Goal: Transaction & Acquisition: Purchase product/service

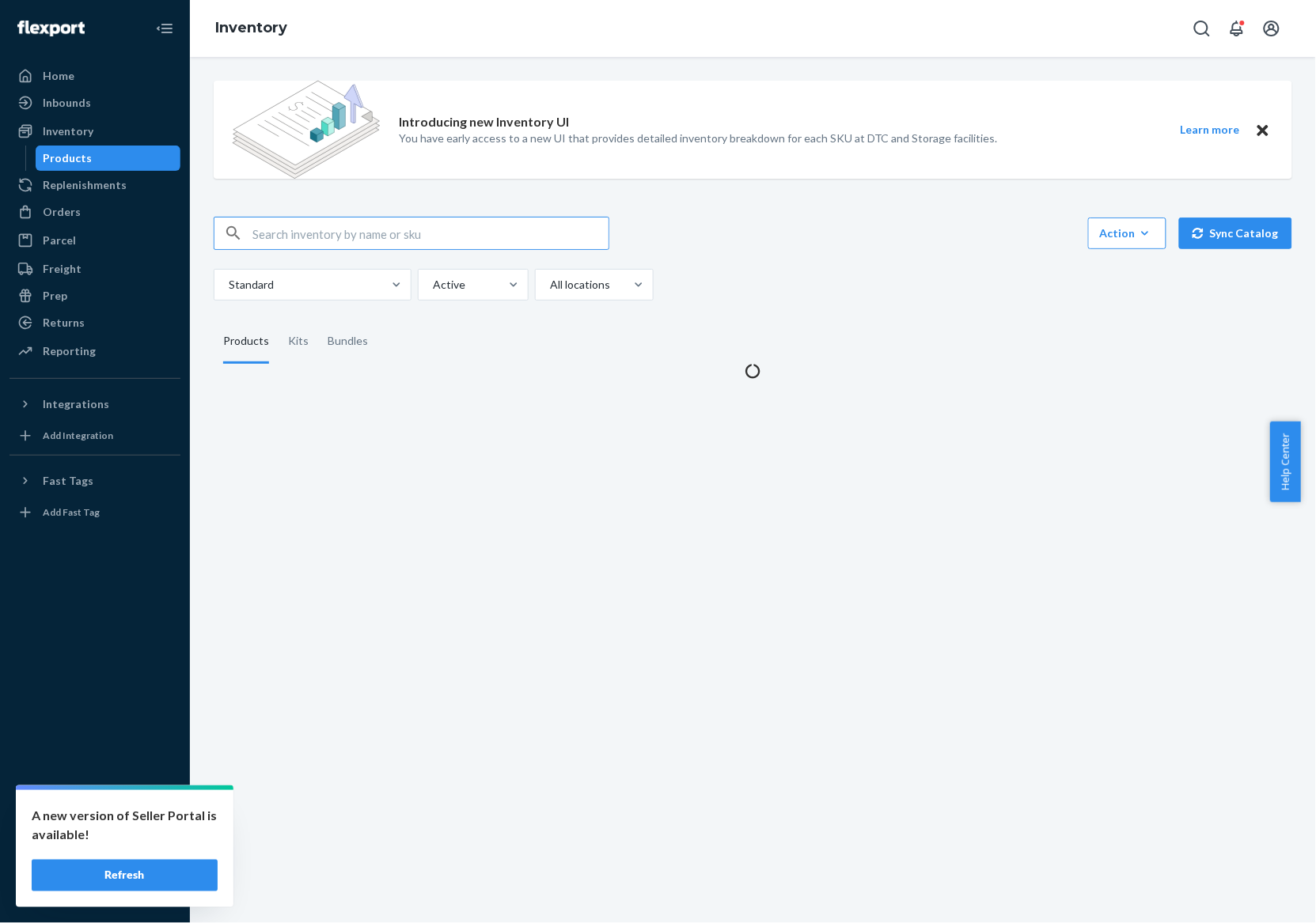
click at [556, 224] on input "text" at bounding box center [430, 233] width 356 height 32
paste input "195893962587"
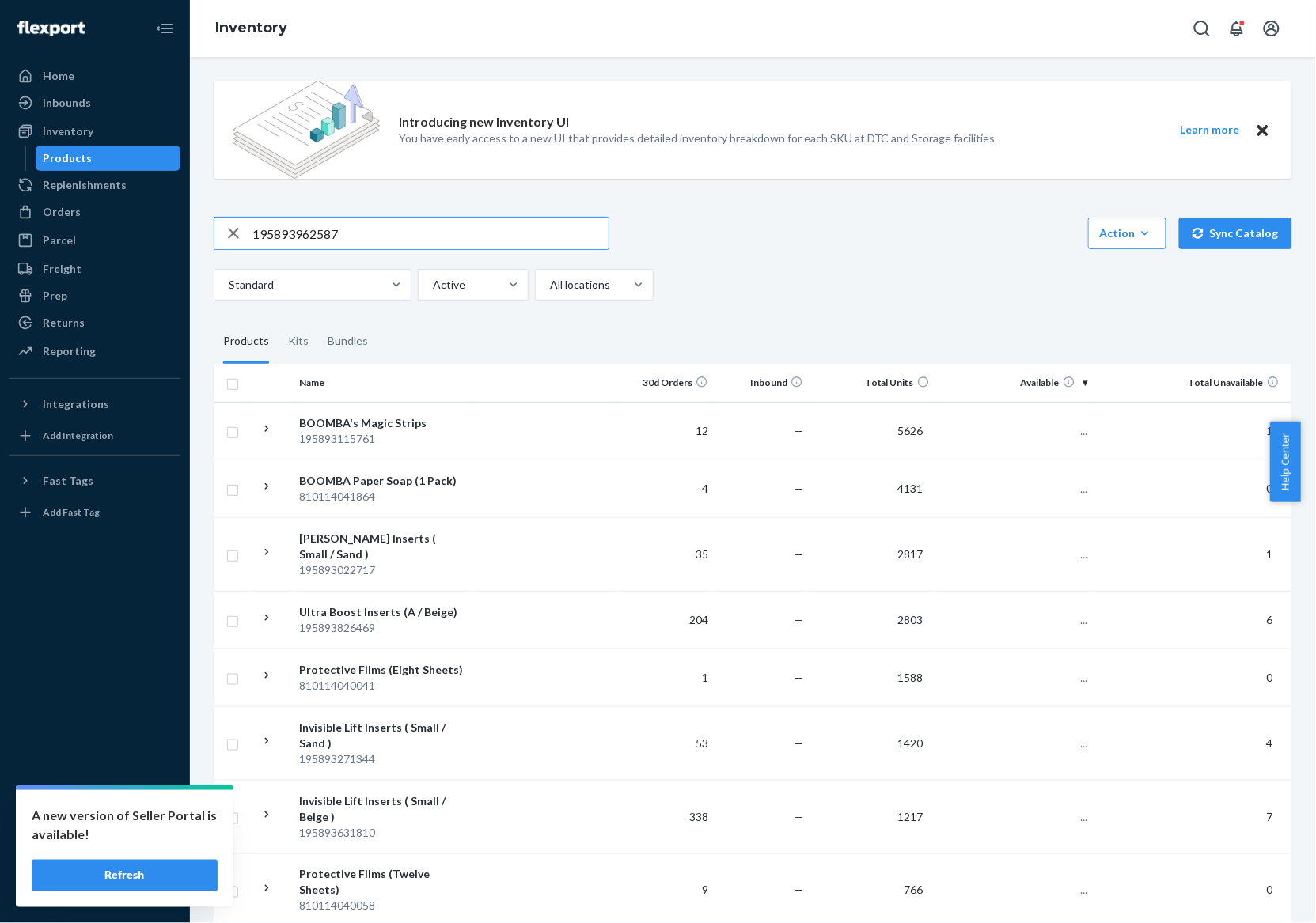
type input "195893962587"
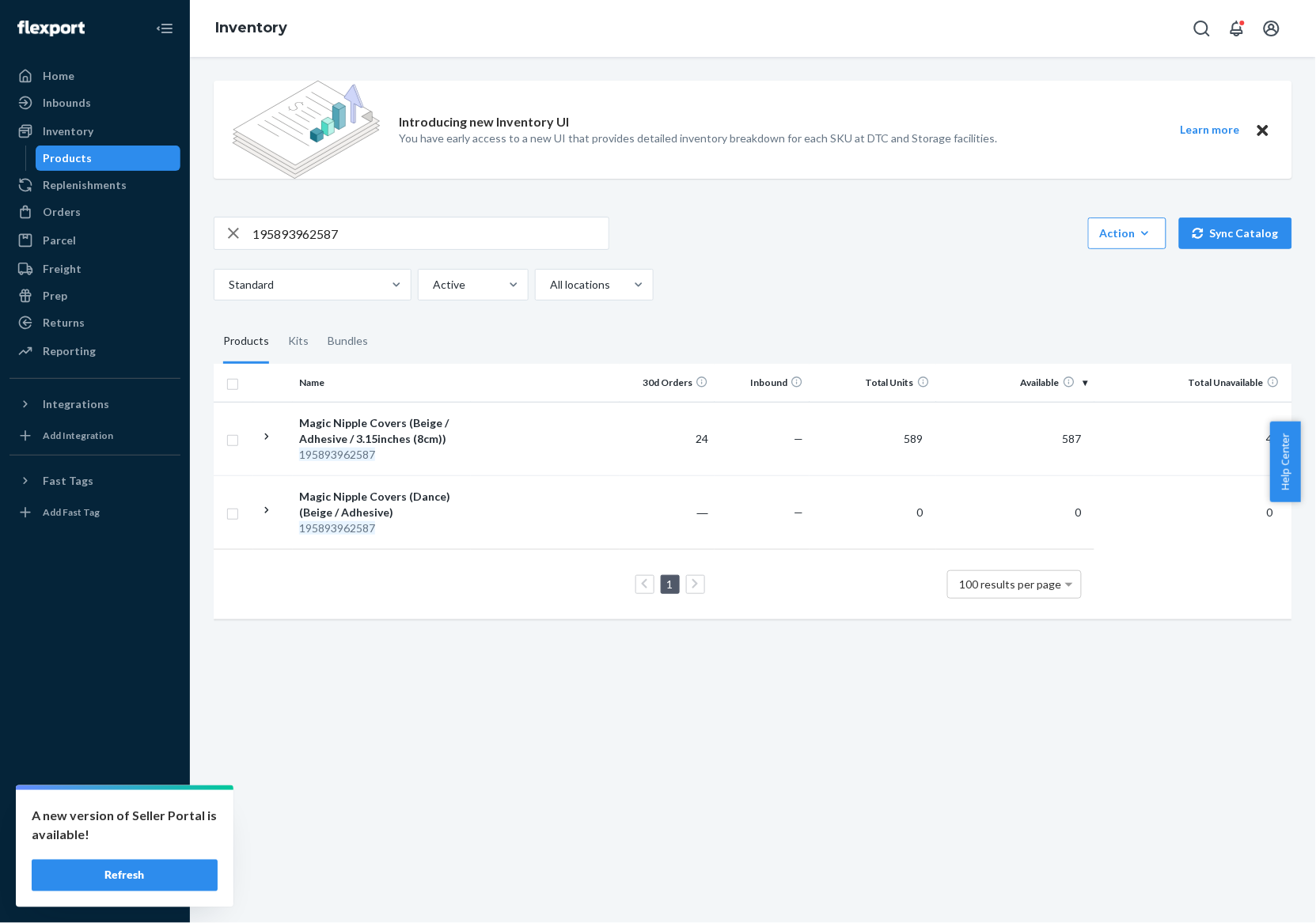
click at [189, 889] on button "Refresh" at bounding box center [125, 876] width 186 height 32
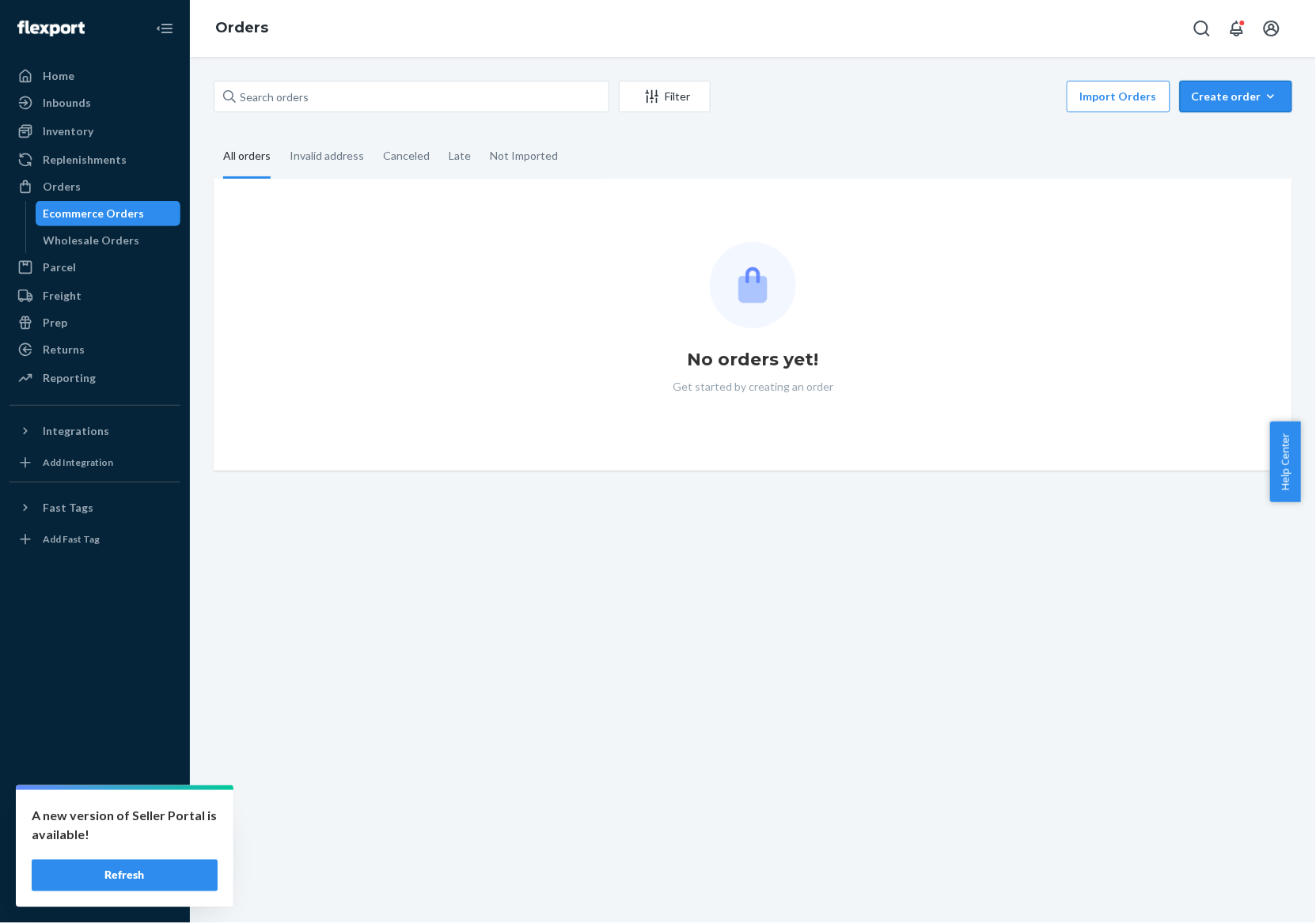
click at [1180, 95] on button "Create order Ecommerce order Removal order" at bounding box center [1236, 96] width 112 height 32
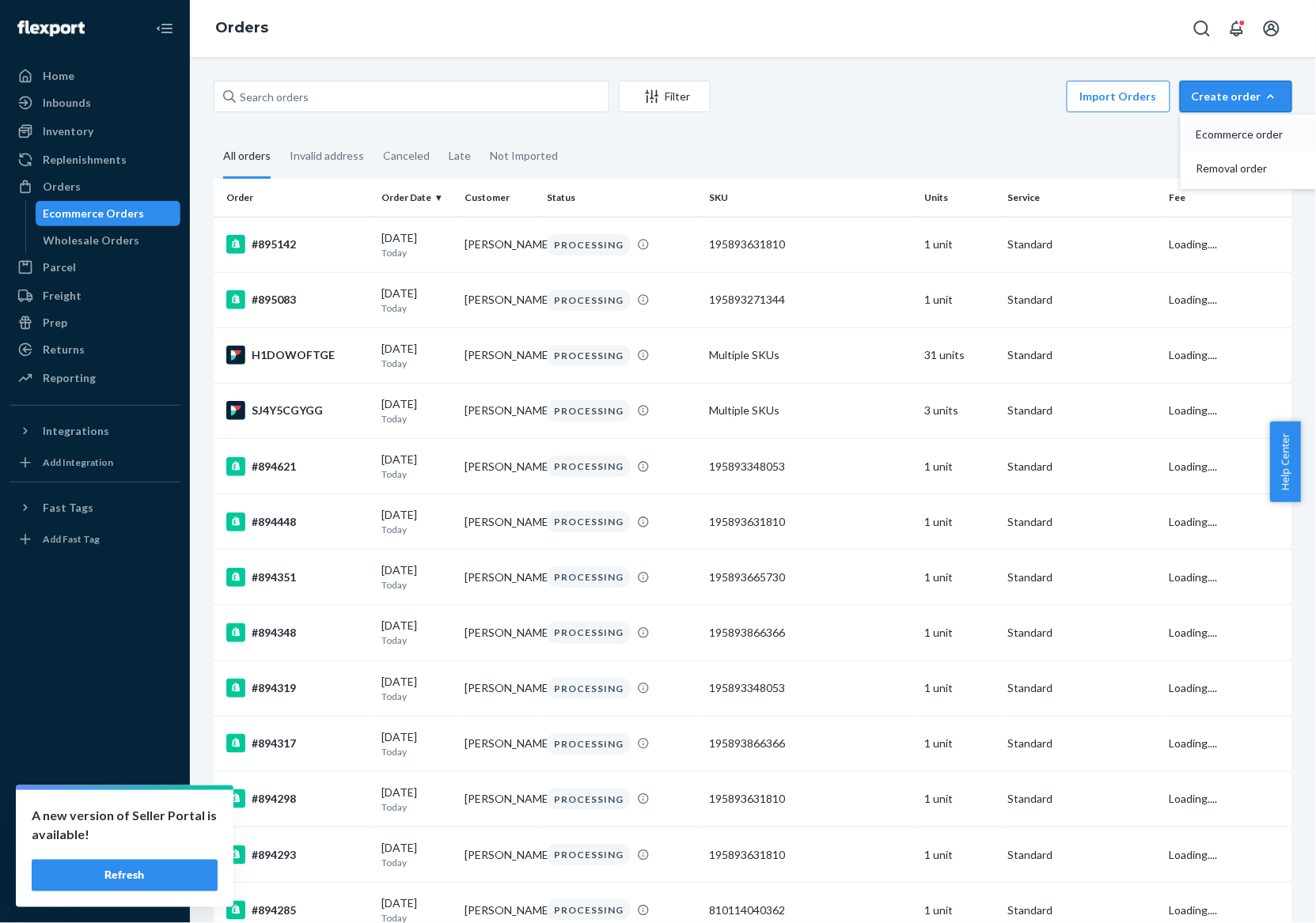
click at [1196, 129] on span "Ecommerce order" at bounding box center [1245, 134] width 98 height 11
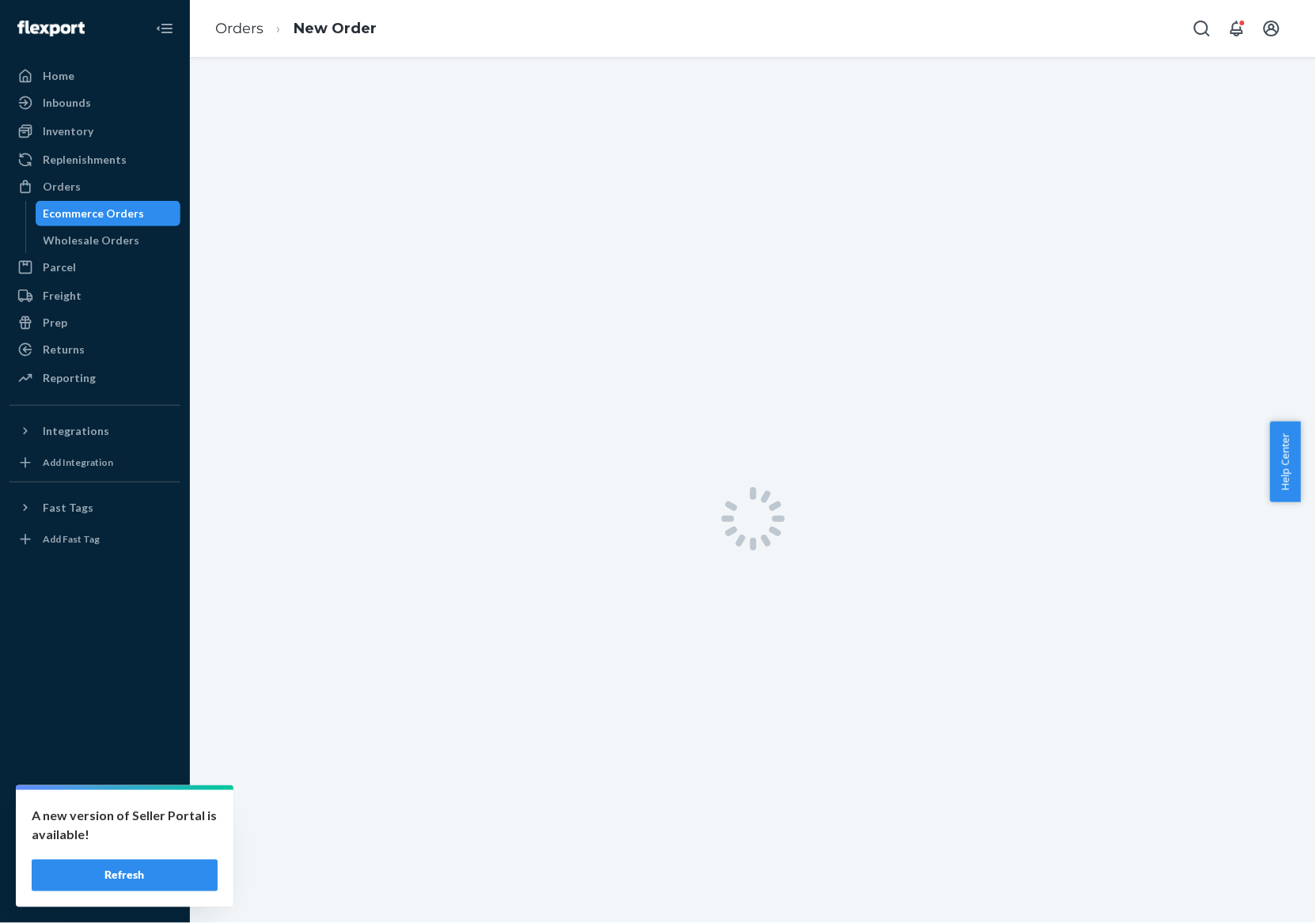
click at [192, 857] on div "A new version of Seller Portal is available! Refresh" at bounding box center [124, 849] width 218 height 117
click at [189, 864] on button "Refresh" at bounding box center [125, 876] width 186 height 32
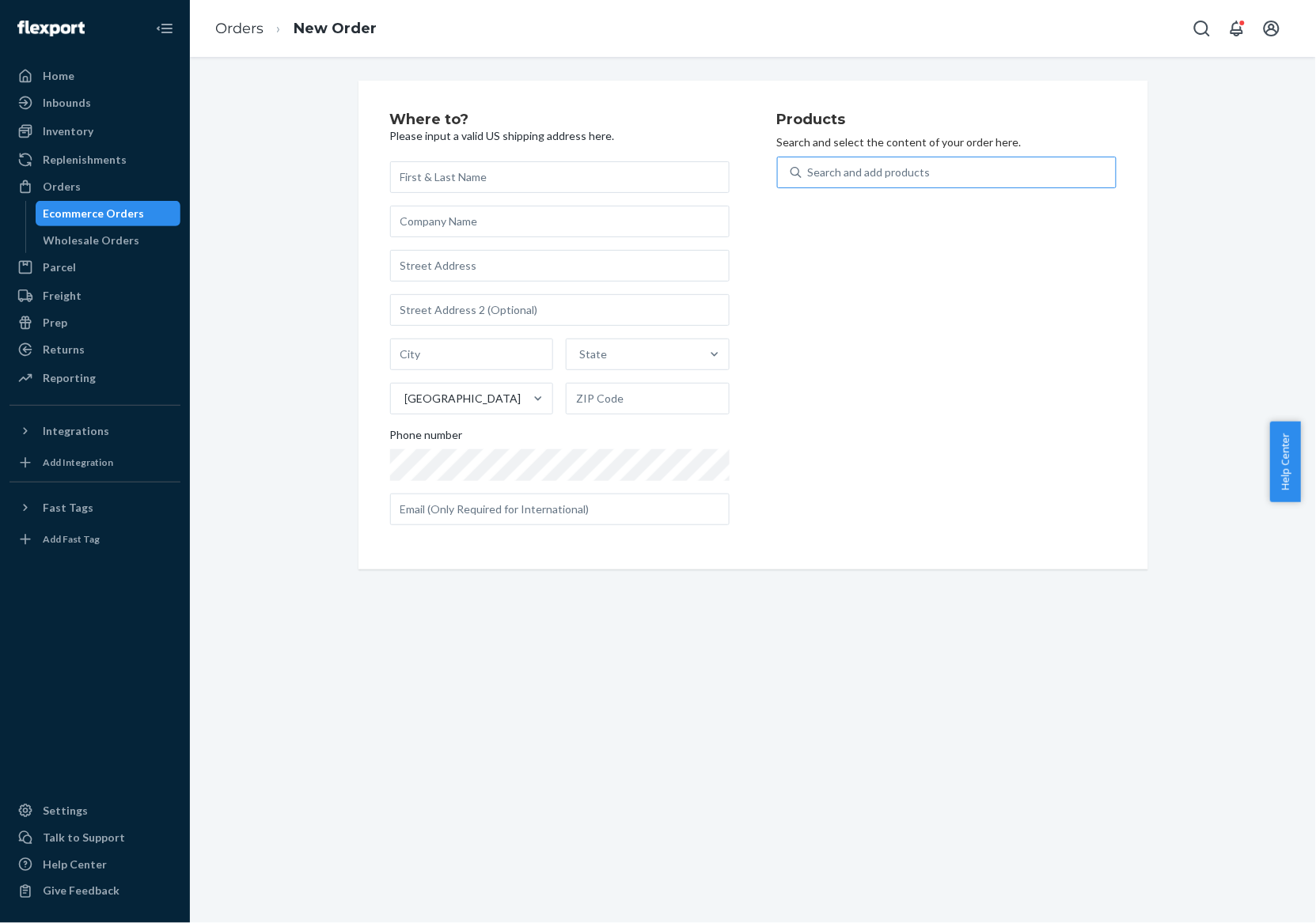
click at [953, 175] on div "Search and add products" at bounding box center [959, 172] width 314 height 28
click at [810, 175] on input "Search and add products" at bounding box center [809, 172] width 2 height 15
paste input "195893962587"
type input "195893962587"
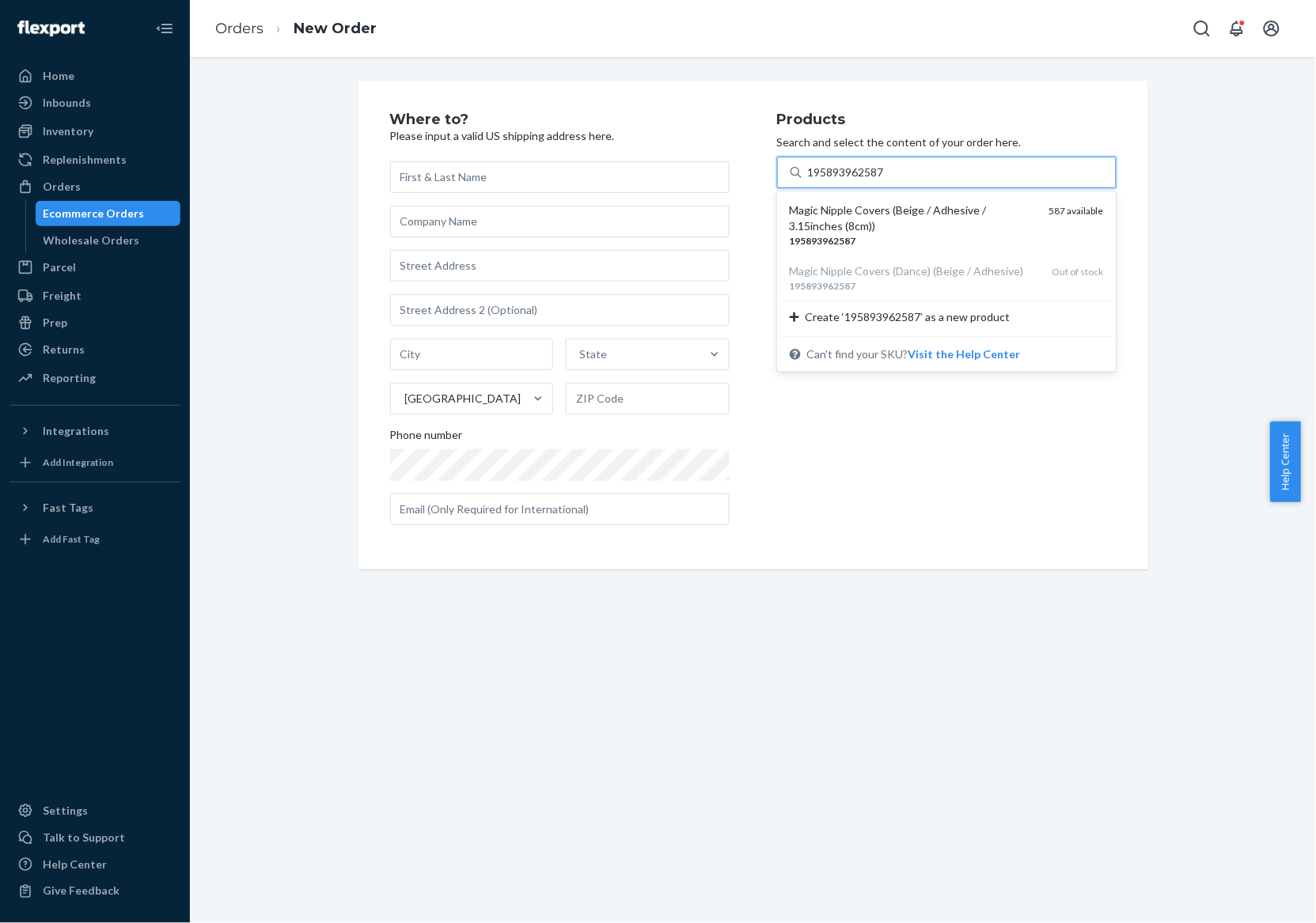
click at [902, 207] on div "Magic Nipple Covers (Beige / Adhesive / 3.15inches (8cm))" at bounding box center [913, 218] width 247 height 32
click at [886, 180] on input "195893962587" at bounding box center [847, 172] width 78 height 15
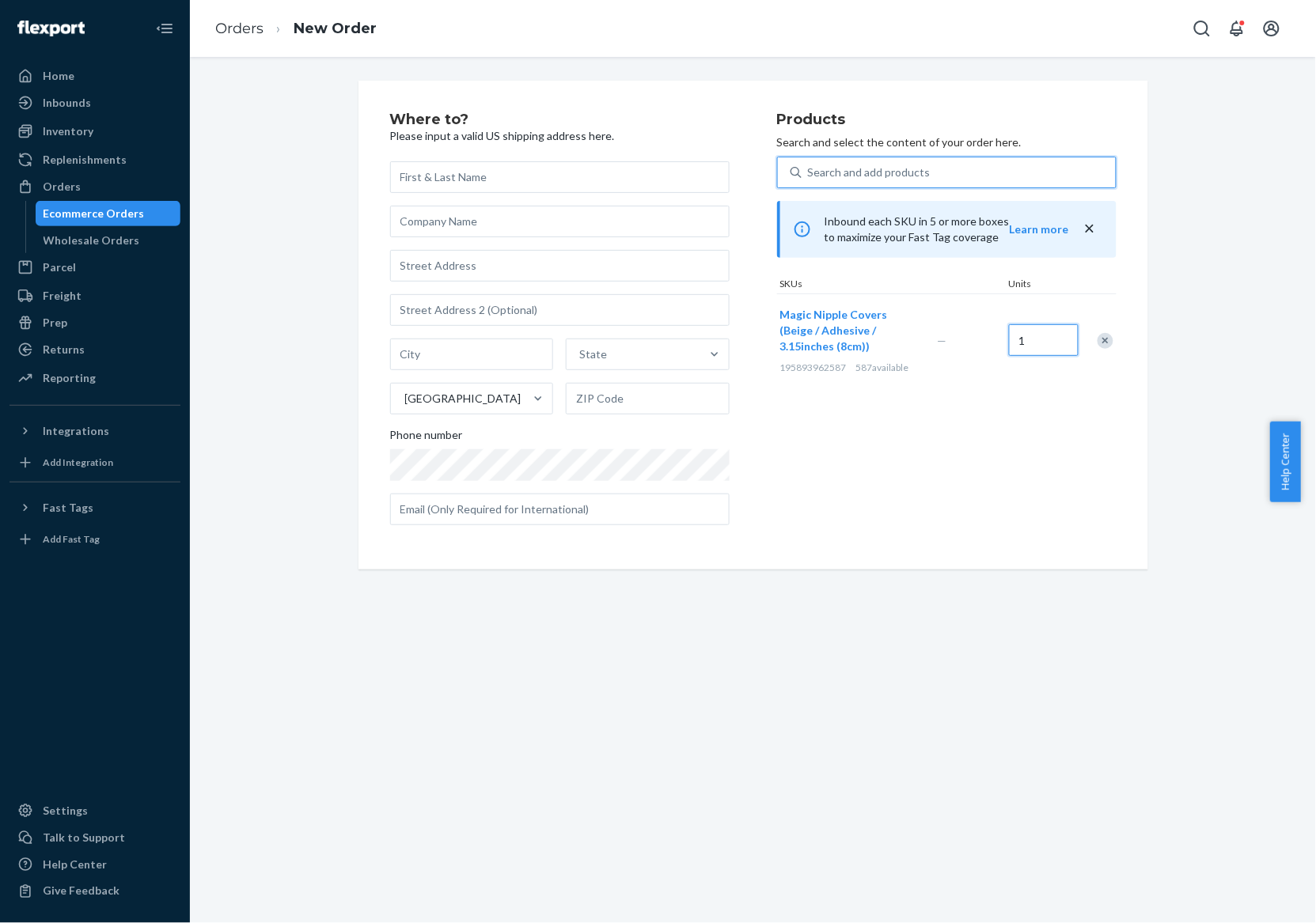
click at [1051, 348] on input "1" at bounding box center [1043, 340] width 70 height 32
type input "2"
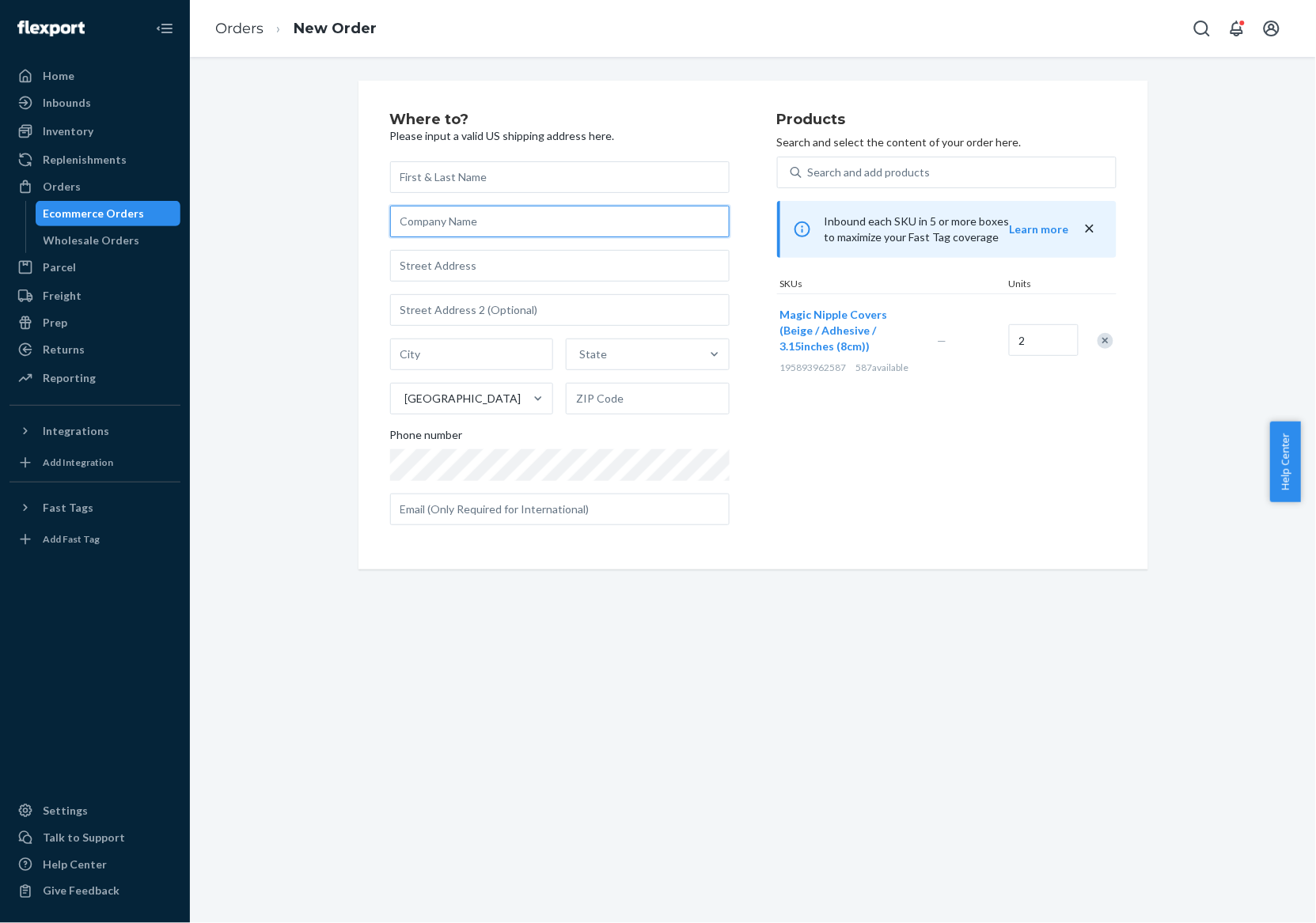
click at [496, 224] on input "text" at bounding box center [560, 221] width 339 height 32
paste input "[EMAIL_ADDRESS][DOMAIN_NAME] No phone number Shipping address [PERSON_NAME] [ST…"
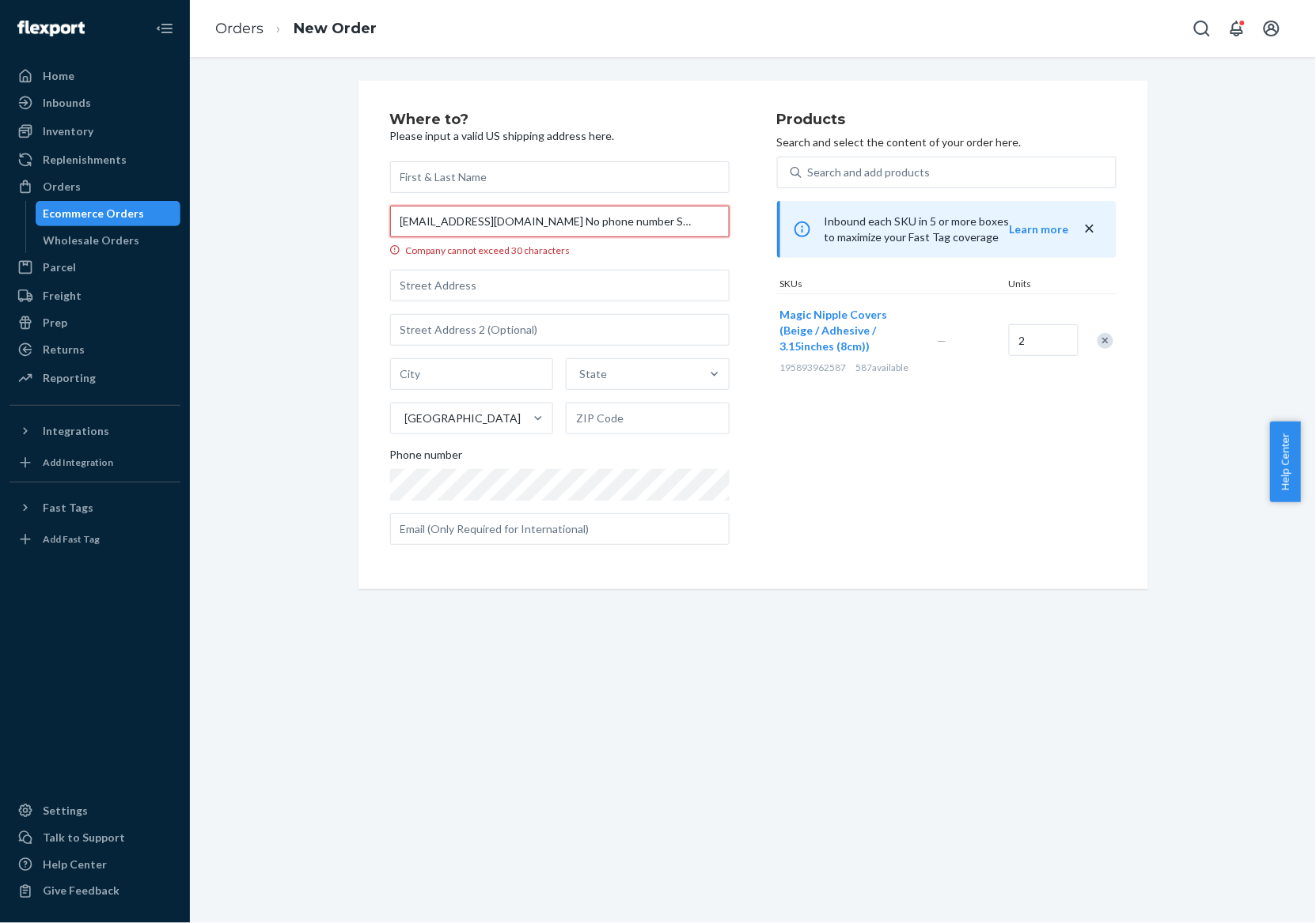
scroll to position [0, 483]
drag, startPoint x: 603, startPoint y: 219, endPoint x: 701, endPoint y: 231, distance: 98.7
click at [701, 231] on input "[EMAIL_ADDRESS][DOMAIN_NAME] No phone number Shipping address [PERSON_NAME] [ST…" at bounding box center [560, 221] width 339 height 32
drag, startPoint x: 398, startPoint y: 219, endPoint x: 576, endPoint y: 215, distance: 178.0
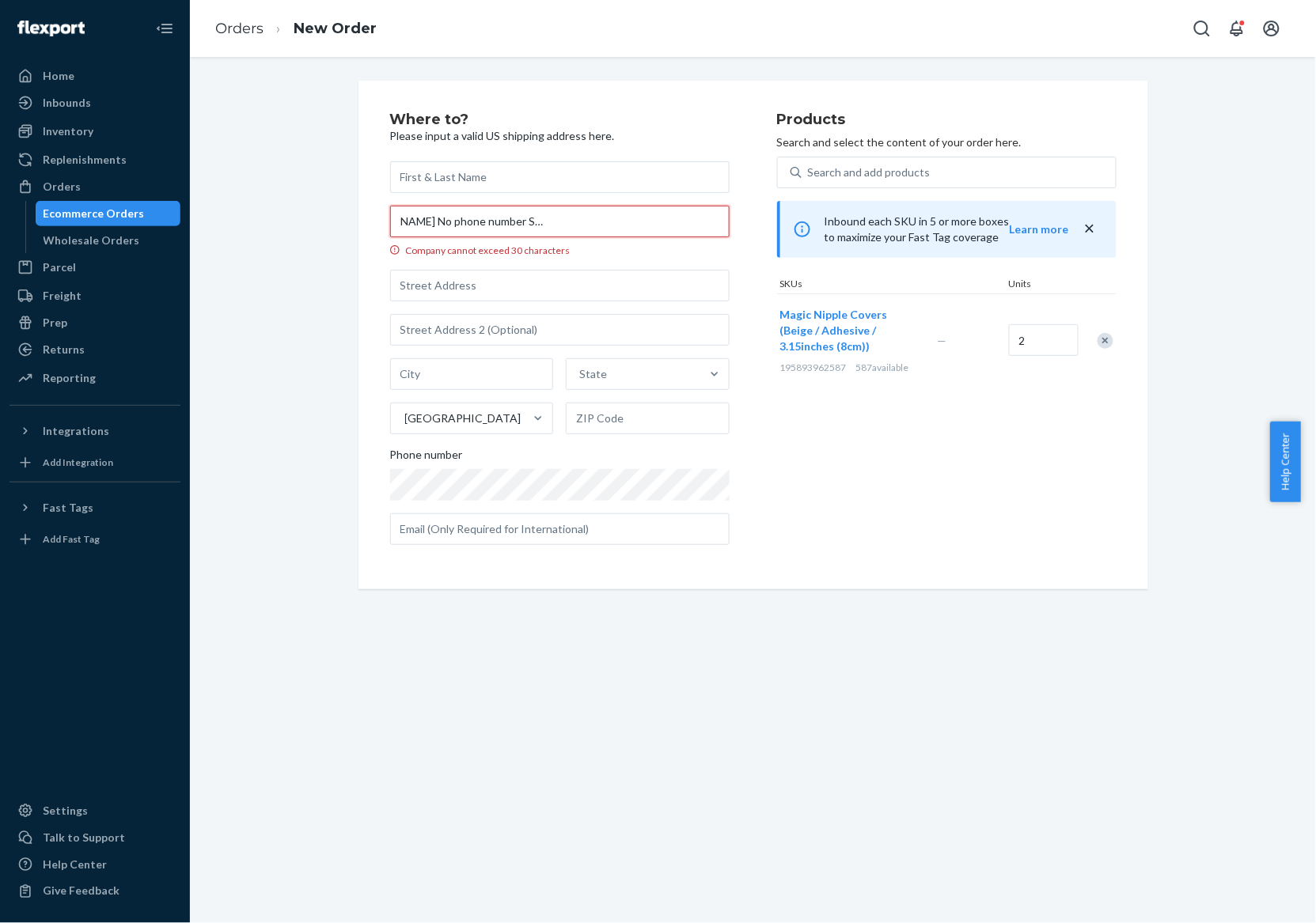
click at [576, 215] on input "[EMAIL_ADDRESS][DOMAIN_NAME] No phone number Shipping address [PERSON_NAME] [ST…" at bounding box center [560, 221] width 339 height 32
type input "Y [STREET_ADDRESS][PERSON_NAME]"
click at [467, 183] on input "text" at bounding box center [560, 177] width 339 height 32
paste input "[PERSON_NAME]"
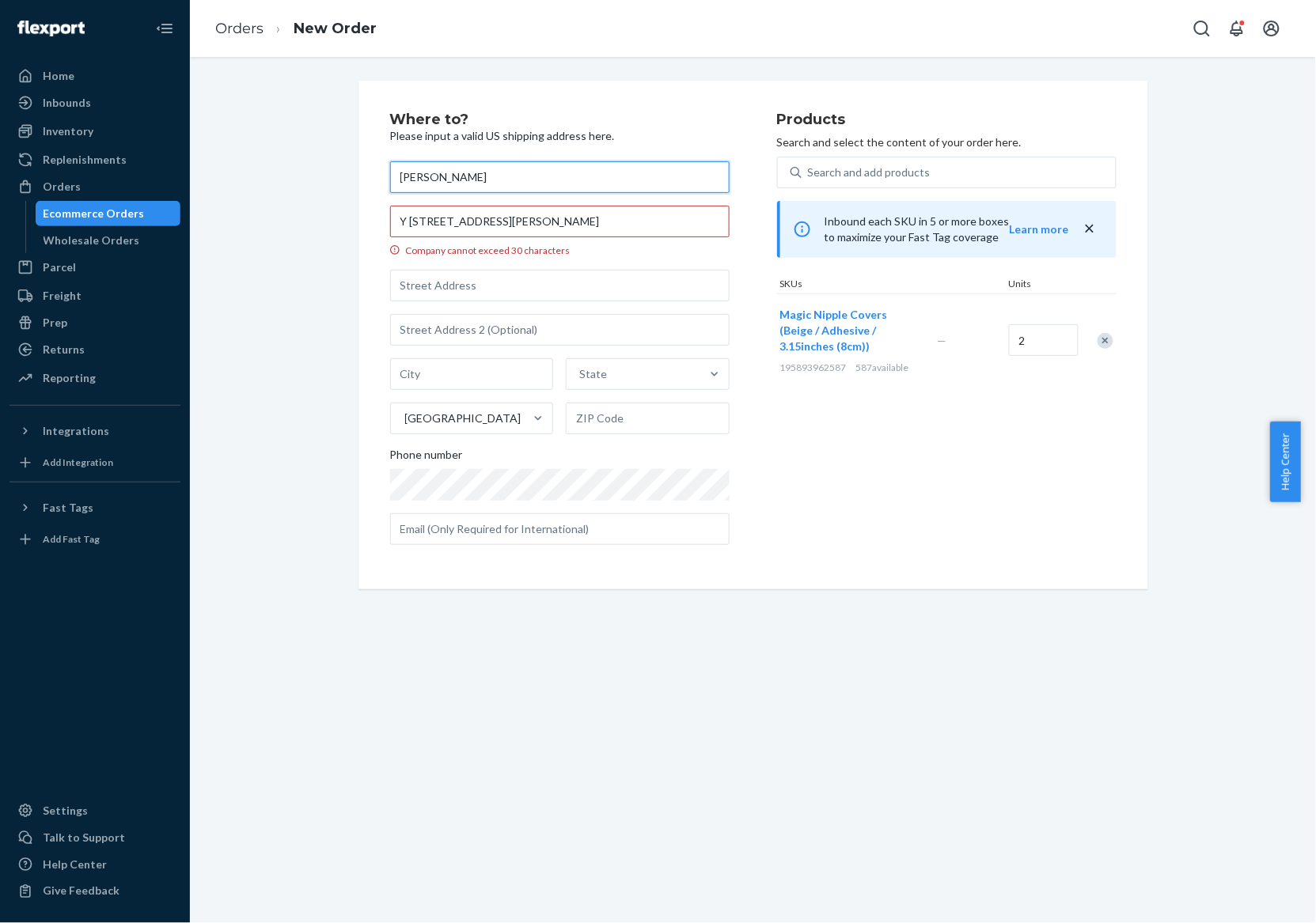
type input "[PERSON_NAME]"
click at [396, 221] on input "Y [STREET_ADDRESS][PERSON_NAME]" at bounding box center [560, 221] width 339 height 32
drag, startPoint x: 393, startPoint y: 221, endPoint x: 548, endPoint y: 238, distance: 155.9
click at [548, 238] on label "Y [STREET_ADDRESS][PERSON_NAME] Company cannot exceed 30 characters" at bounding box center [560, 232] width 339 height 52
click at [479, 226] on input "Y [STREET_ADDRESS][PERSON_NAME]" at bounding box center [560, 221] width 339 height 32
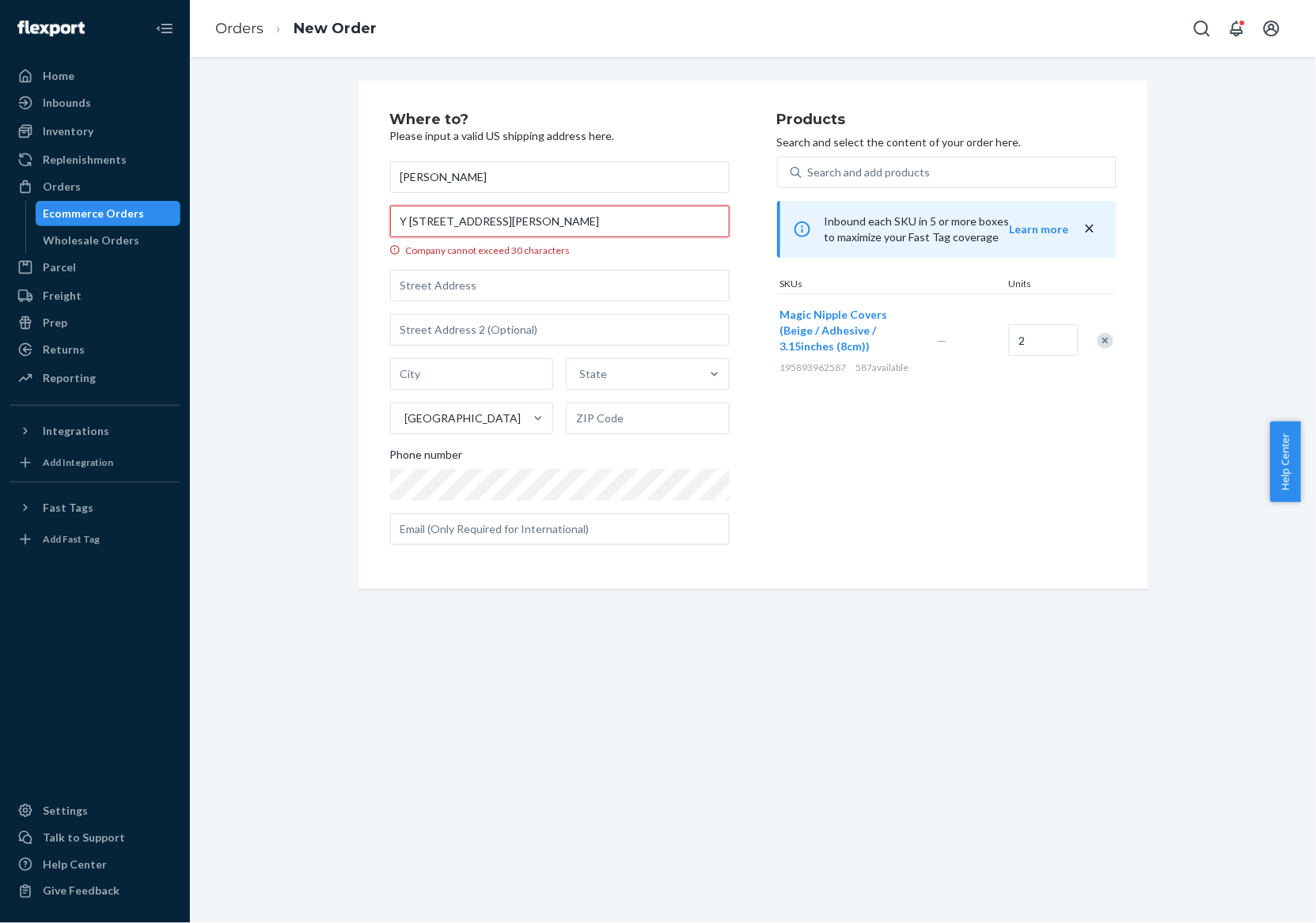
drag, startPoint x: 495, startPoint y: 219, endPoint x: 392, endPoint y: 220, distance: 103.0
click at [392, 220] on input "Y [STREET_ADDRESS][PERSON_NAME]" at bounding box center [560, 221] width 339 height 32
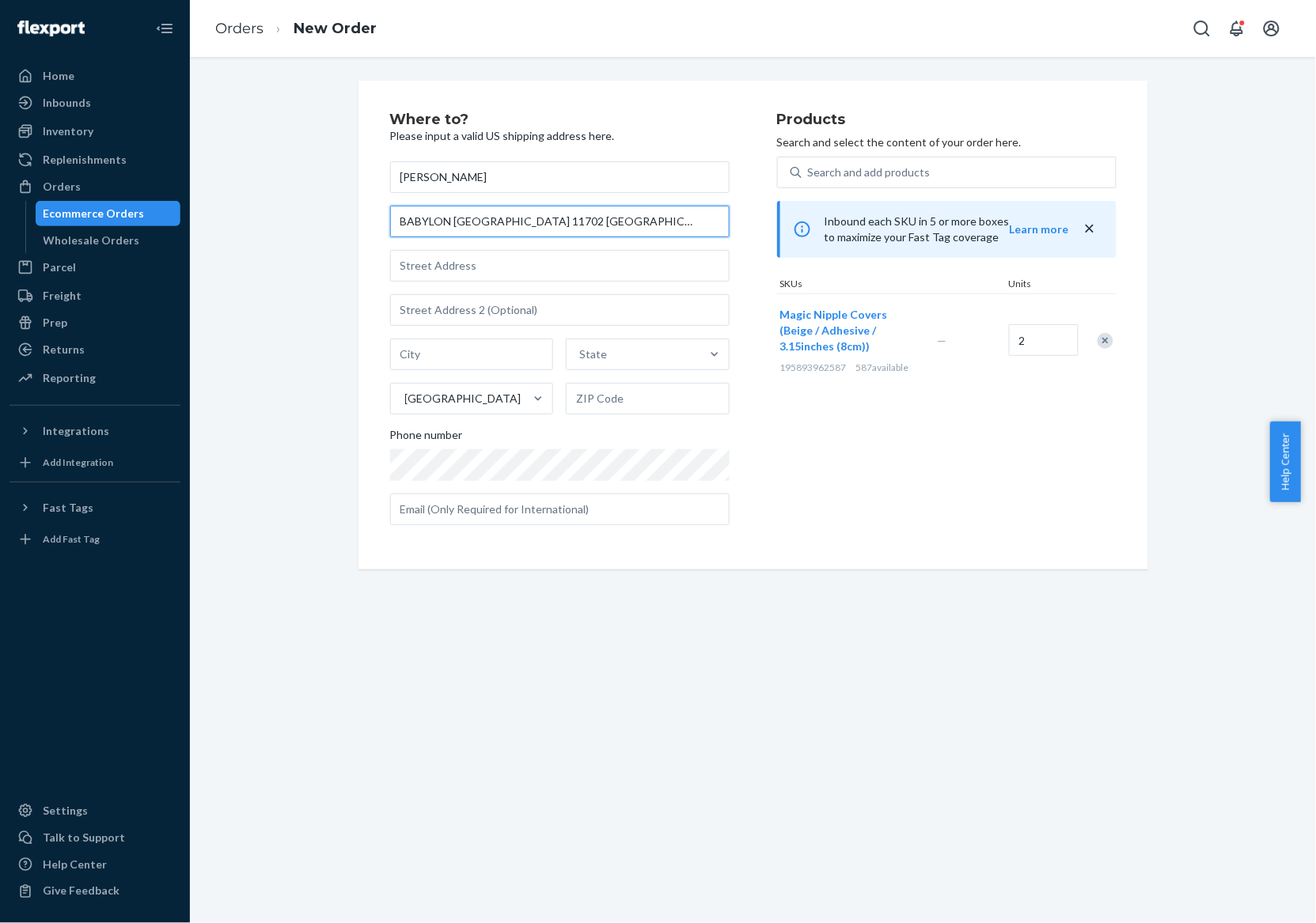
type input "BABYLON [GEOGRAPHIC_DATA] 11702 [GEOGRAPHIC_DATA]"
click at [448, 267] on input "text" at bounding box center [560, 265] width 339 height 32
paste input "Y [STREET_ADDRESS][PERSON_NAME]"
type input "Y [STREET_ADDRESS][PERSON_NAME]"
drag, startPoint x: 503, startPoint y: 221, endPoint x: 583, endPoint y: 219, distance: 80.0
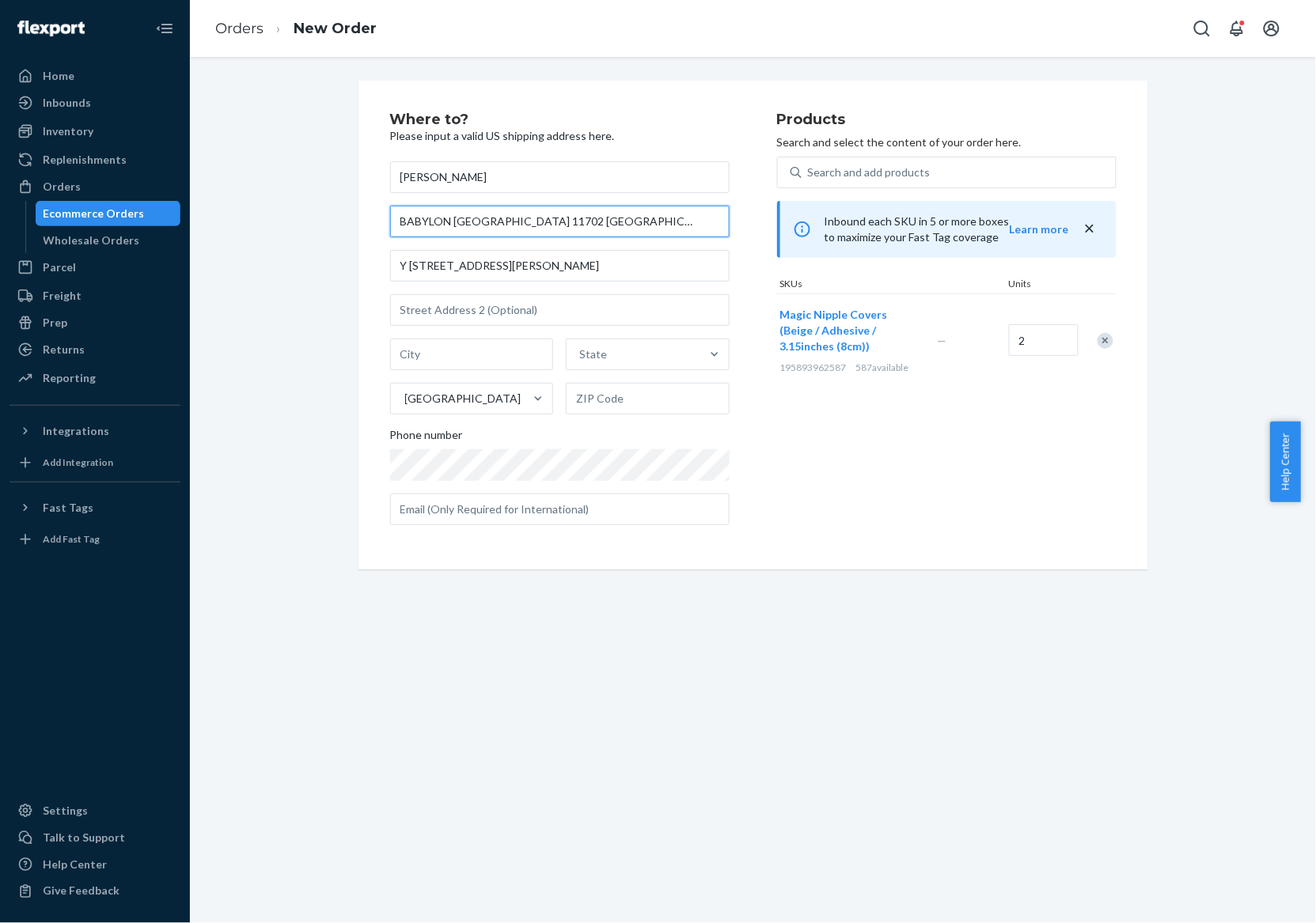
click at [583, 219] on input "BABYLON [GEOGRAPHIC_DATA] 11702 [GEOGRAPHIC_DATA]" at bounding box center [560, 221] width 339 height 32
drag, startPoint x: 500, startPoint y: 222, endPoint x: 469, endPoint y: 219, distance: 31.1
click at [469, 219] on input "BABYLON [GEOGRAPHIC_DATA] 11702" at bounding box center [560, 221] width 339 height 32
type input "BABYLON [GEOGRAPHIC_DATA]"
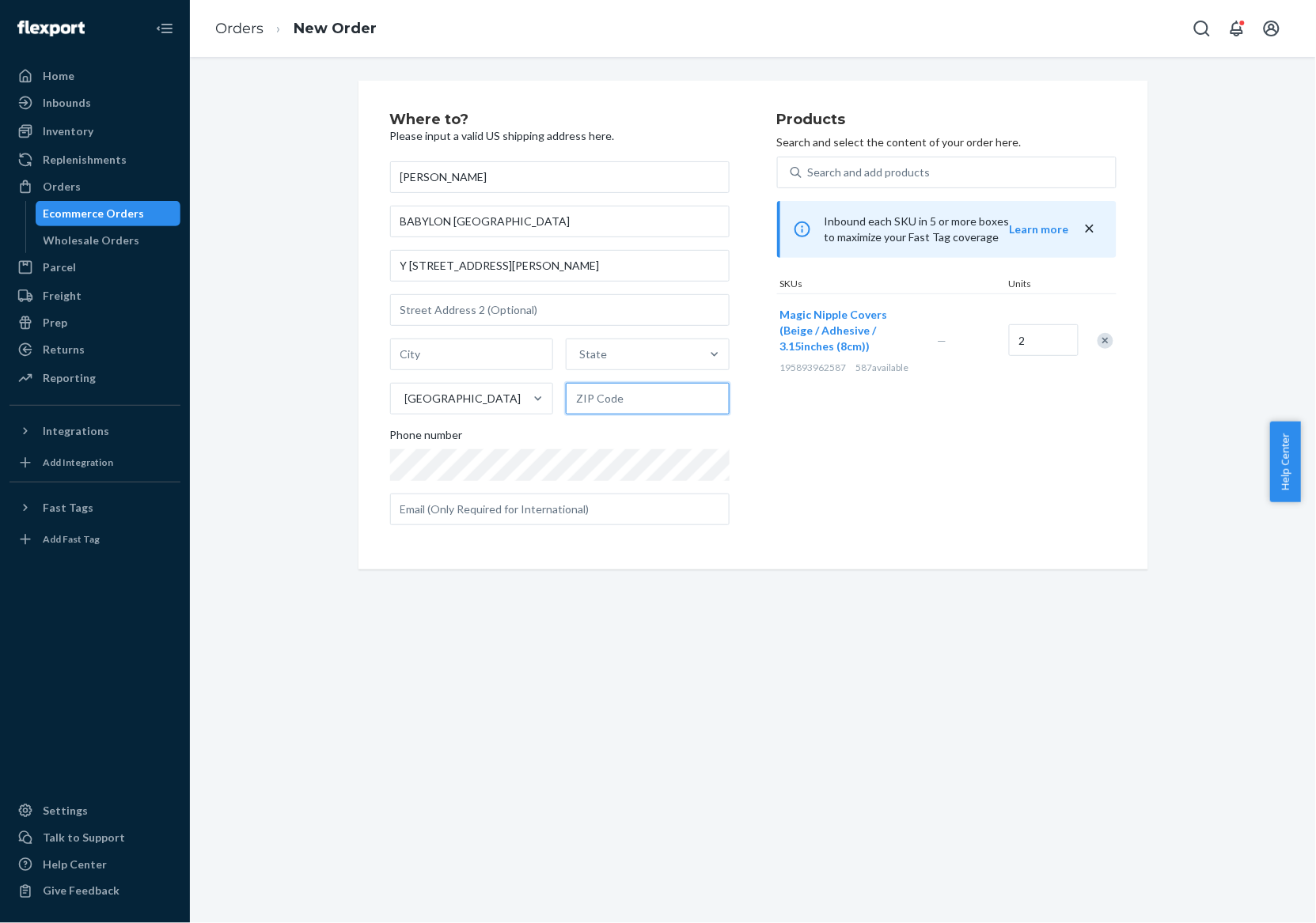
click at [616, 404] on input "text" at bounding box center [648, 399] width 164 height 32
paste input "11702"
type input "11702"
drag, startPoint x: 448, startPoint y: 221, endPoint x: 488, endPoint y: 226, distance: 40.3
click at [488, 226] on input "BABYLON [GEOGRAPHIC_DATA]" at bounding box center [560, 221] width 339 height 32
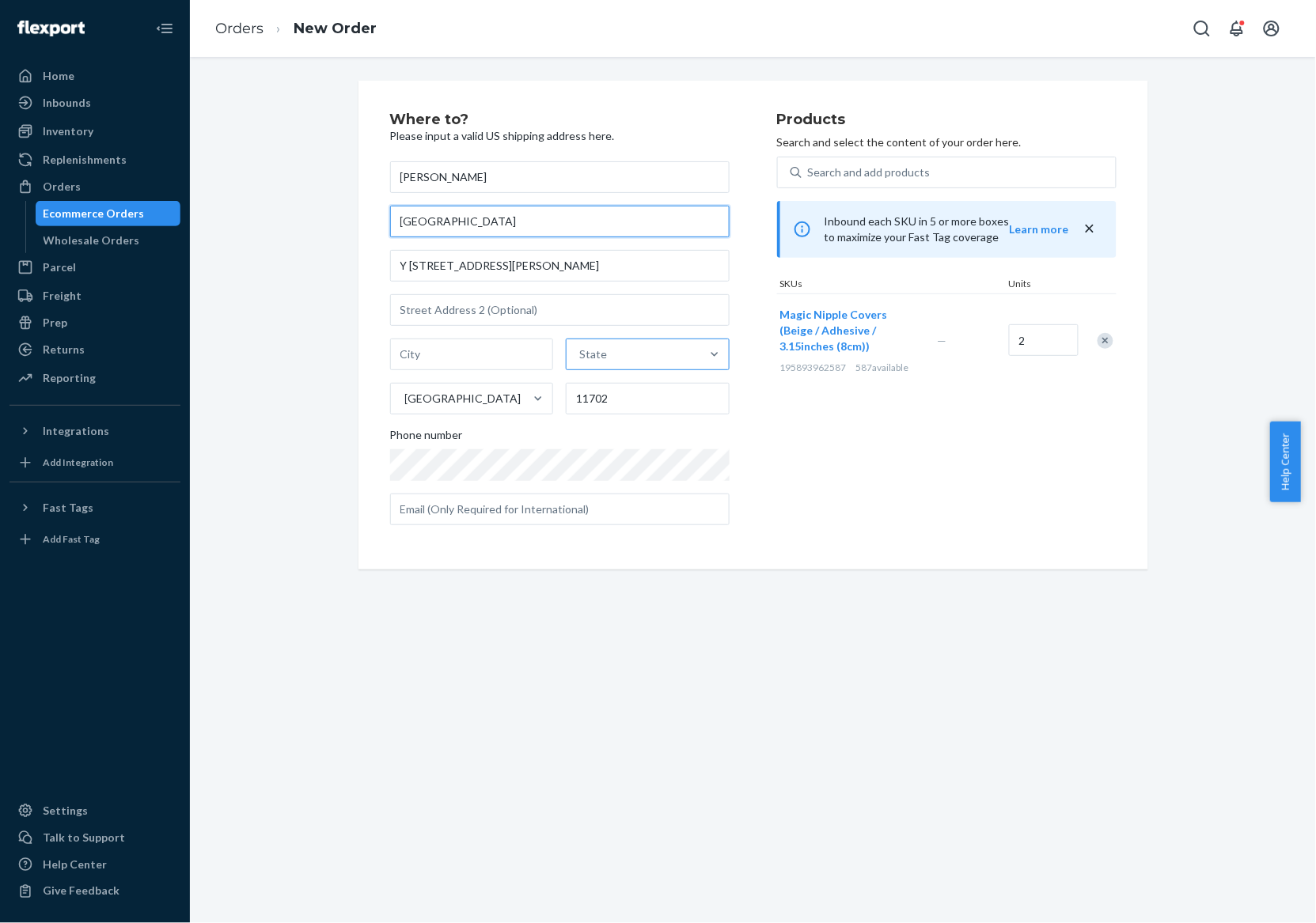
type input "[GEOGRAPHIC_DATA]"
click at [655, 356] on div "State" at bounding box center [633, 354] width 133 height 32
click at [580, 356] on input "State" at bounding box center [580, 354] width 2 height 15
paste input "NY"
type input "NY"
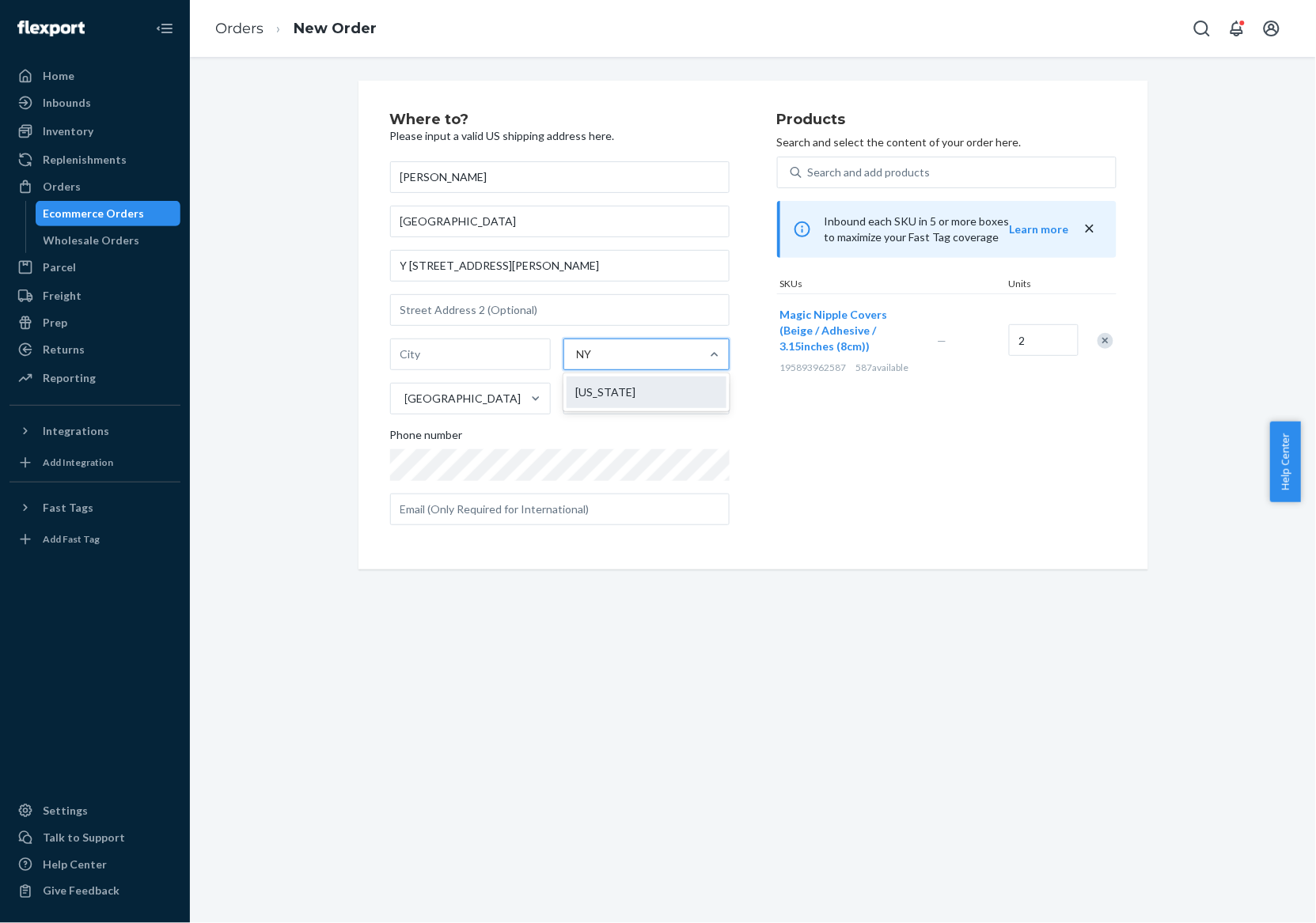
click at [643, 395] on div "[US_STATE]" at bounding box center [647, 392] width 160 height 32
click at [596, 362] on input "NY" at bounding box center [587, 354] width 19 height 15
click at [505, 357] on input "text" at bounding box center [472, 354] width 164 height 32
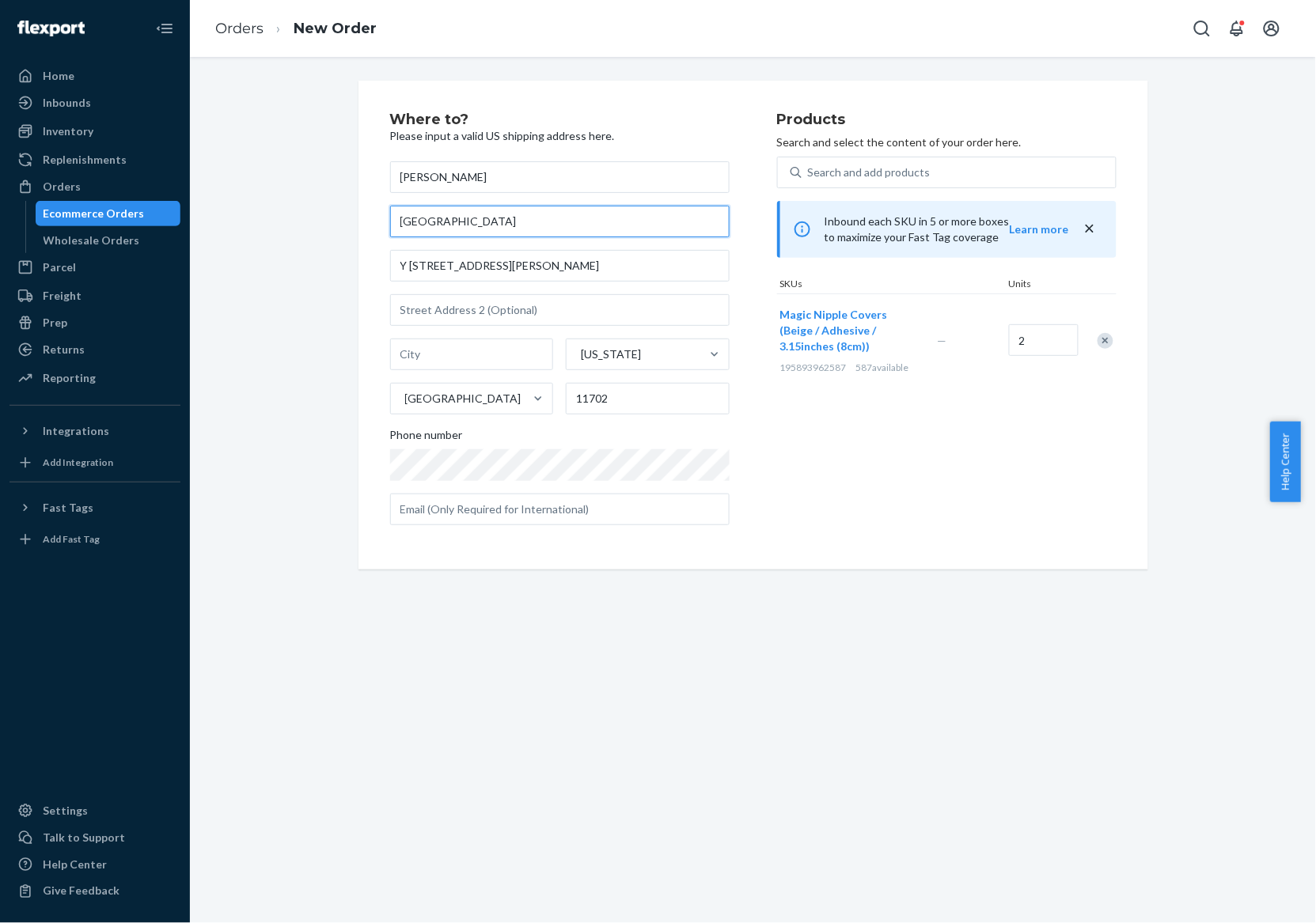
drag, startPoint x: 461, startPoint y: 211, endPoint x: 376, endPoint y: 224, distance: 86.0
click at [376, 224] on div "Where to? Please input a valid US shipping address here. [PERSON_NAME] BABYLON …" at bounding box center [753, 325] width 790 height 489
click at [425, 356] on input "text" at bounding box center [472, 354] width 164 height 32
paste input "[GEOGRAPHIC_DATA]"
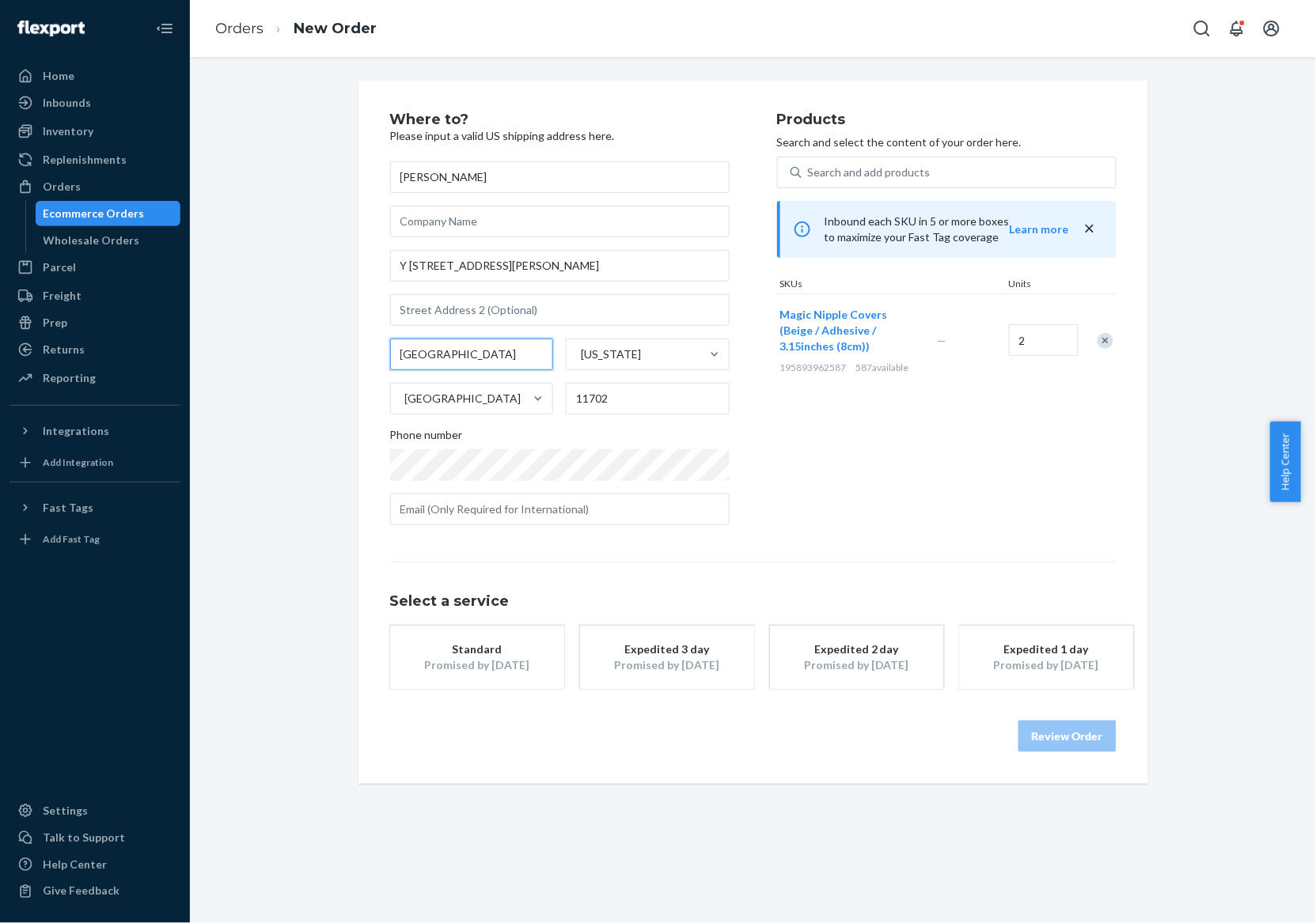
type input "[GEOGRAPHIC_DATA]"
click at [508, 660] on div "Promised by [DATE]" at bounding box center [476, 665] width 127 height 15
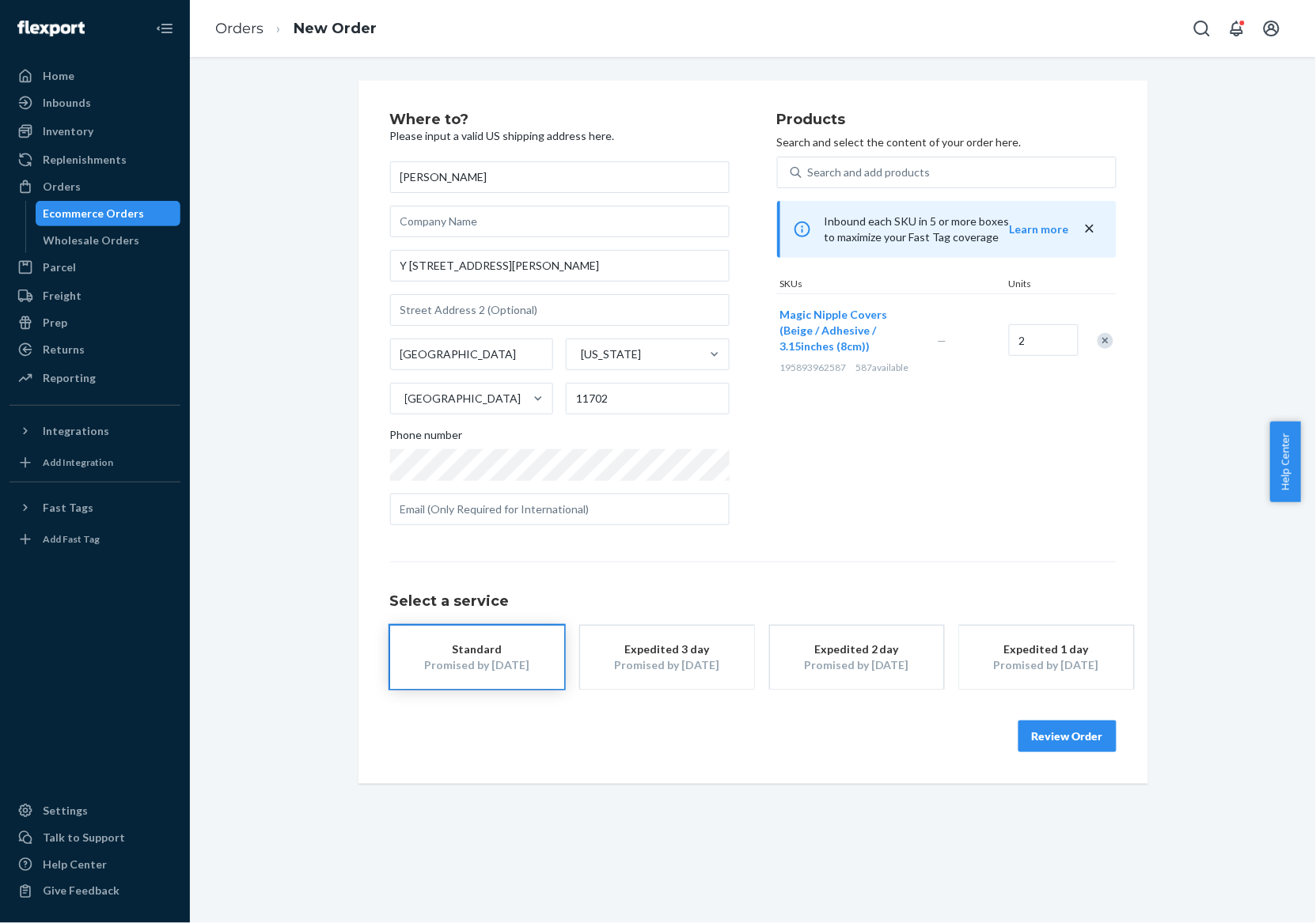
click at [1066, 729] on button "Review Order" at bounding box center [1067, 736] width 98 height 32
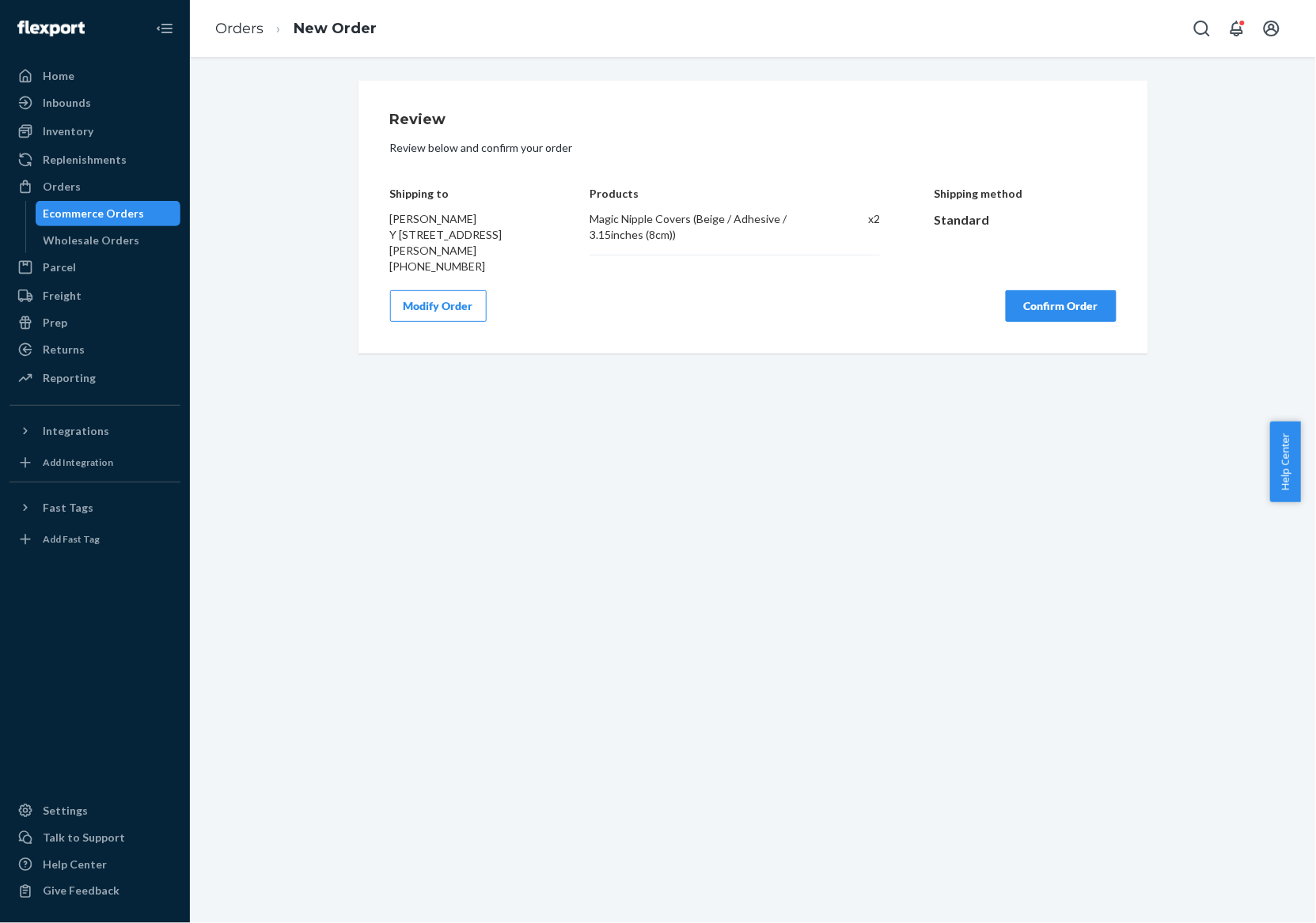
click at [422, 294] on button "Modify Order" at bounding box center [438, 306] width 96 height 32
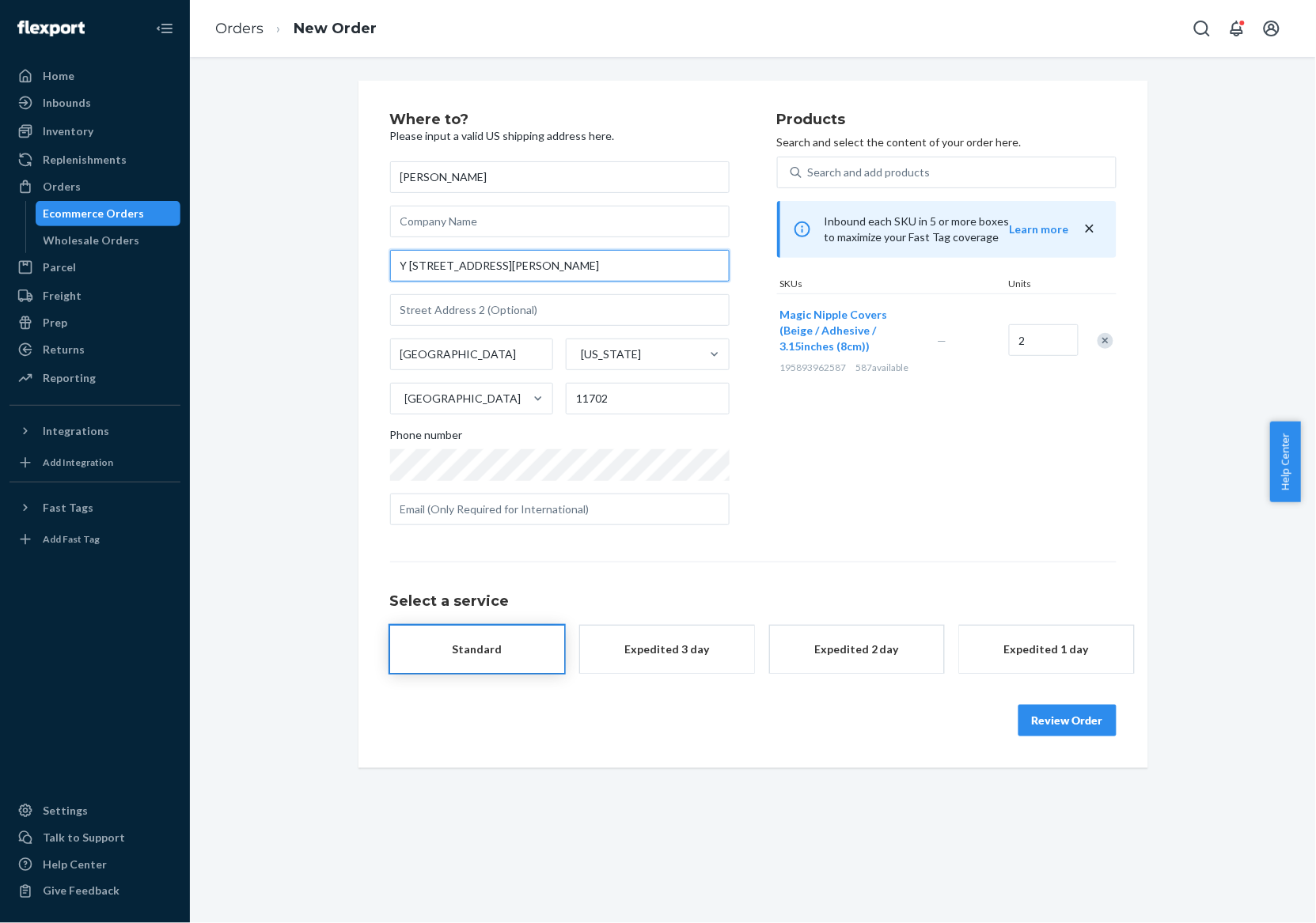
click at [401, 266] on input "Y [STREET_ADDRESS][PERSON_NAME]" at bounding box center [560, 265] width 339 height 32
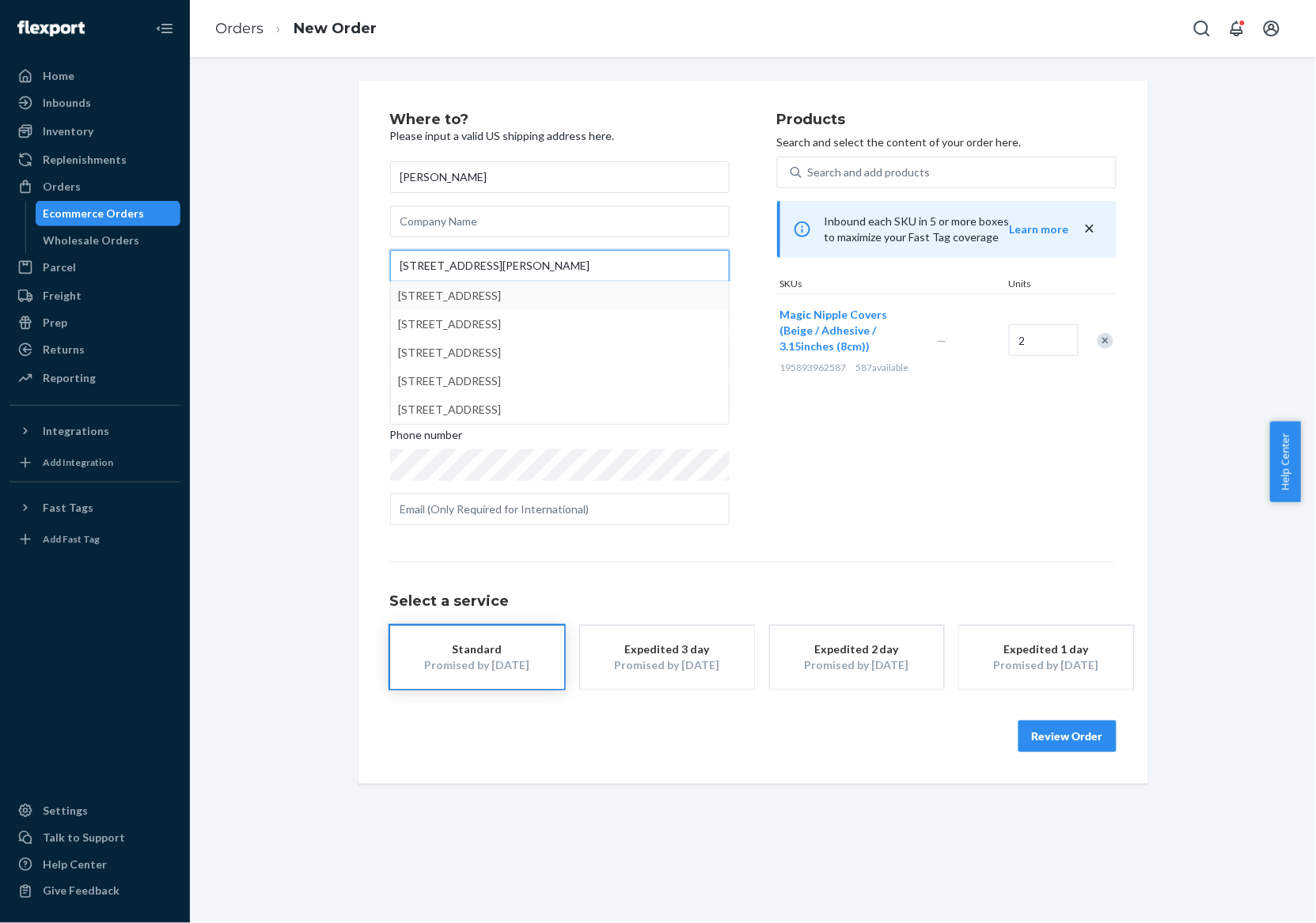
type input "[STREET_ADDRESS][PERSON_NAME]"
click at [358, 293] on div "Where to? Please input a valid US shipping address here. [PERSON_NAME] [STREET_…" at bounding box center [753, 432] width 790 height 703
click at [1060, 738] on button "Review Order" at bounding box center [1067, 736] width 98 height 32
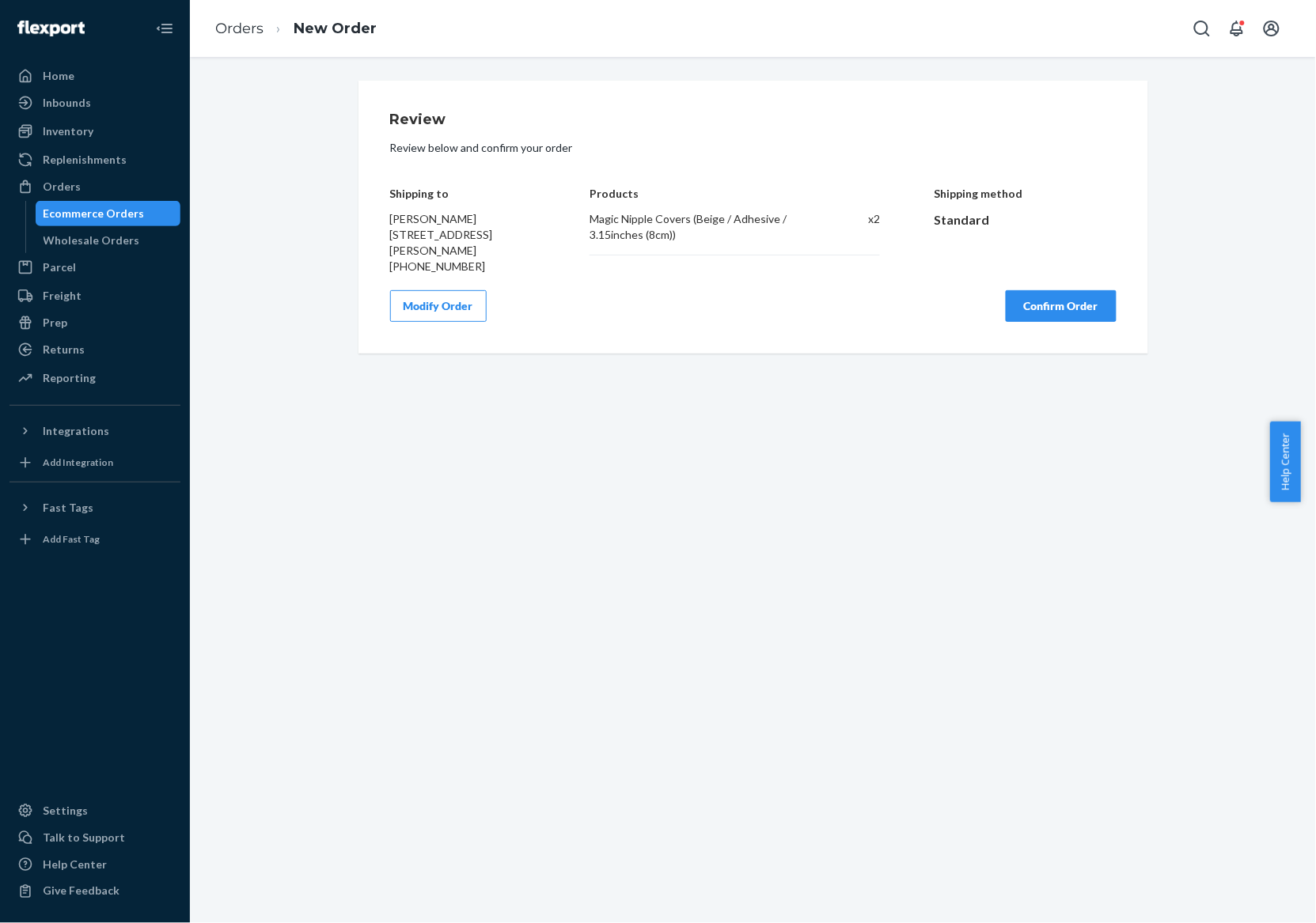
click at [1022, 307] on button "Confirm Order" at bounding box center [1061, 306] width 111 height 32
